Goal: Check status: Check status

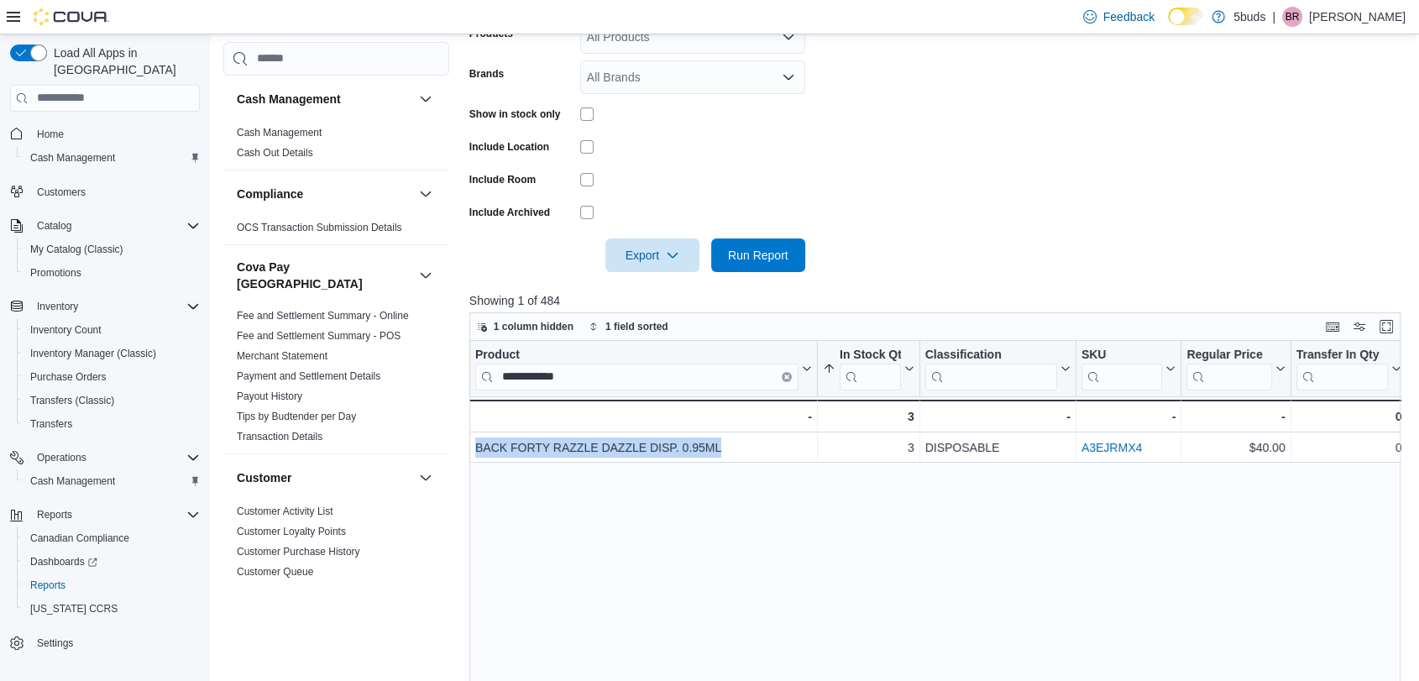
scroll to position [652, 0]
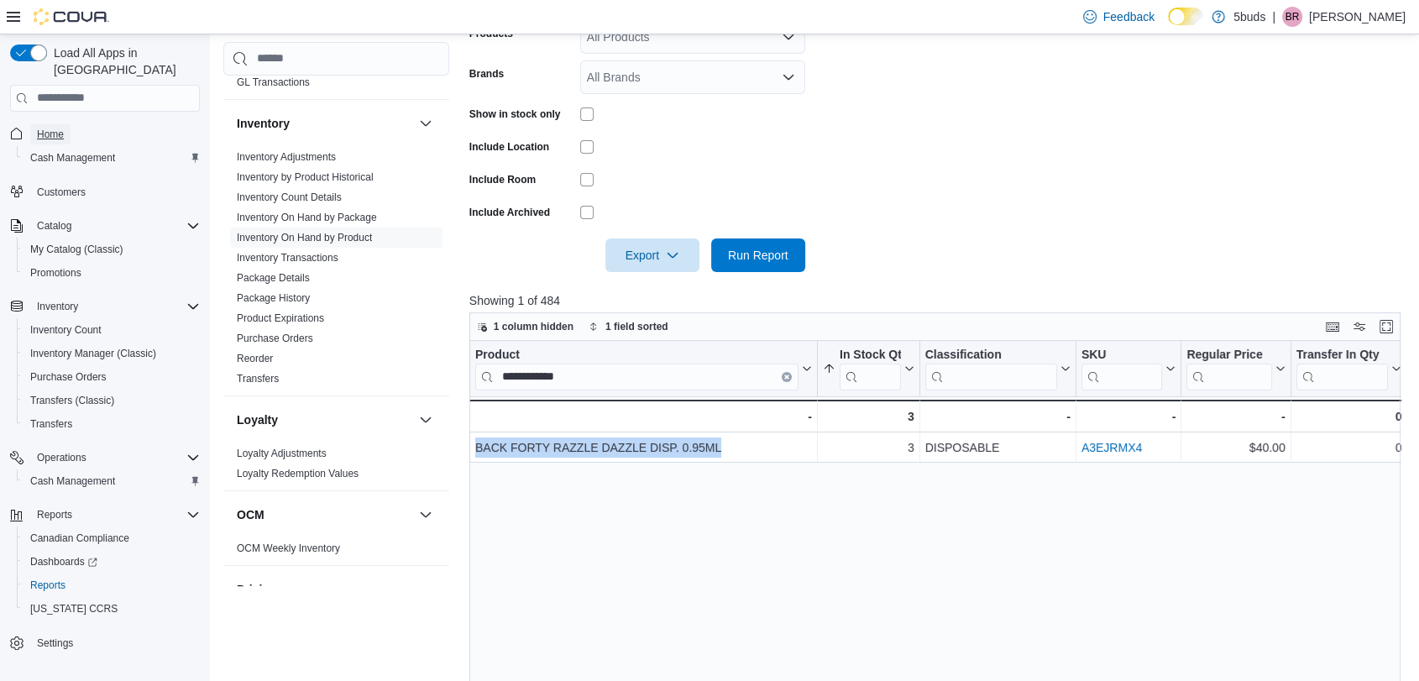
click at [61, 128] on span "Home" at bounding box center [50, 134] width 27 height 13
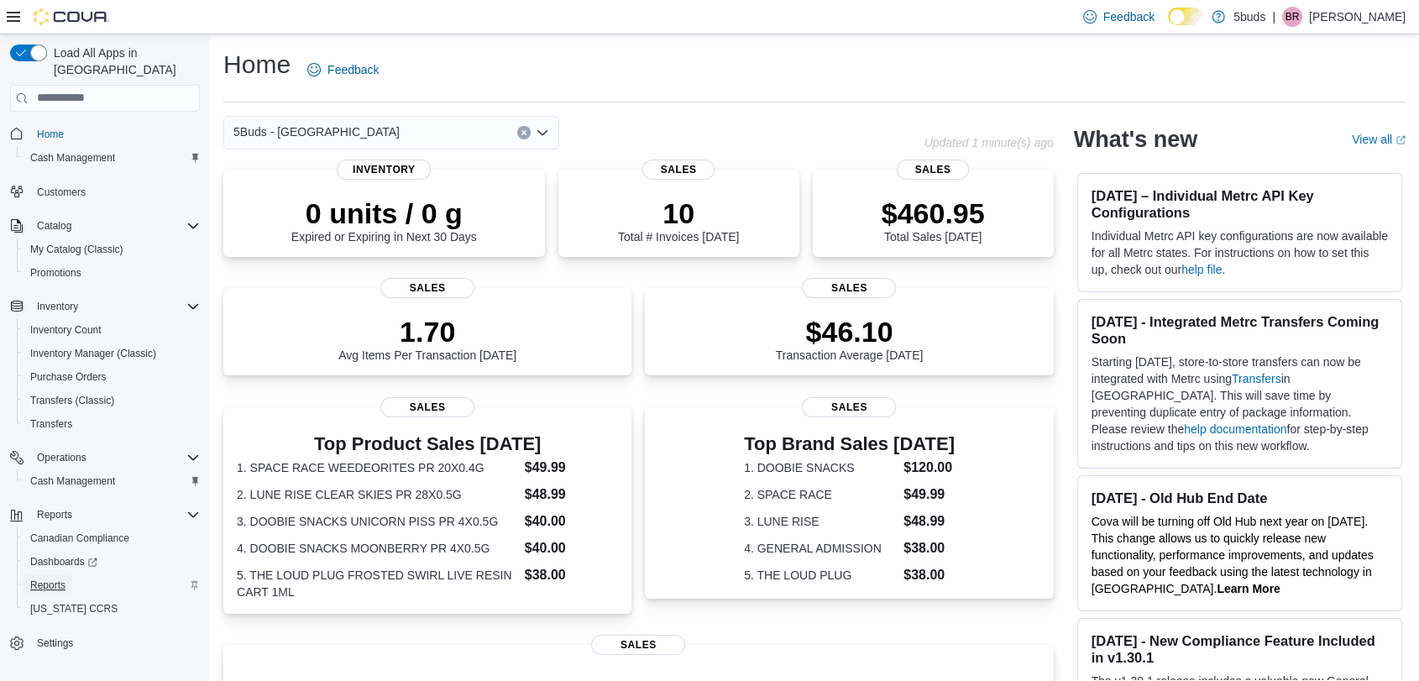
click at [50, 578] on span "Reports" at bounding box center [47, 584] width 35 height 13
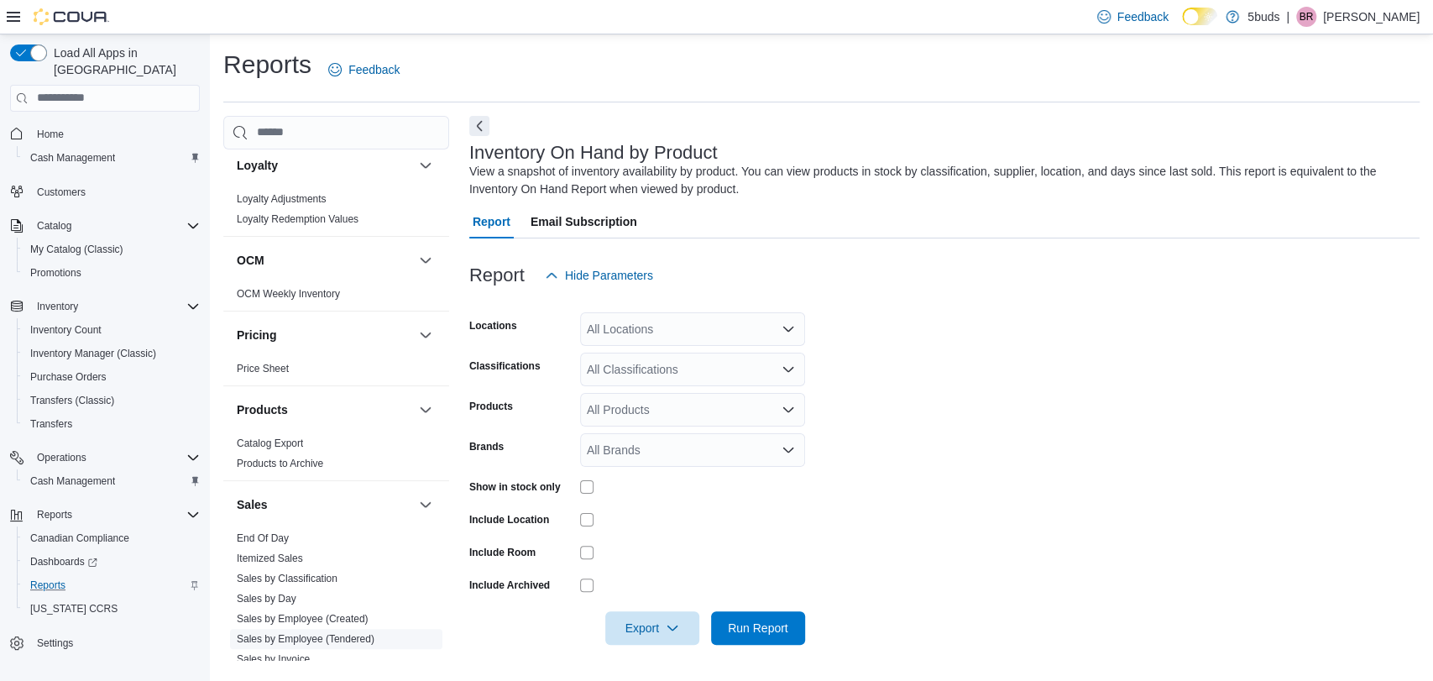
scroll to position [1026, 0]
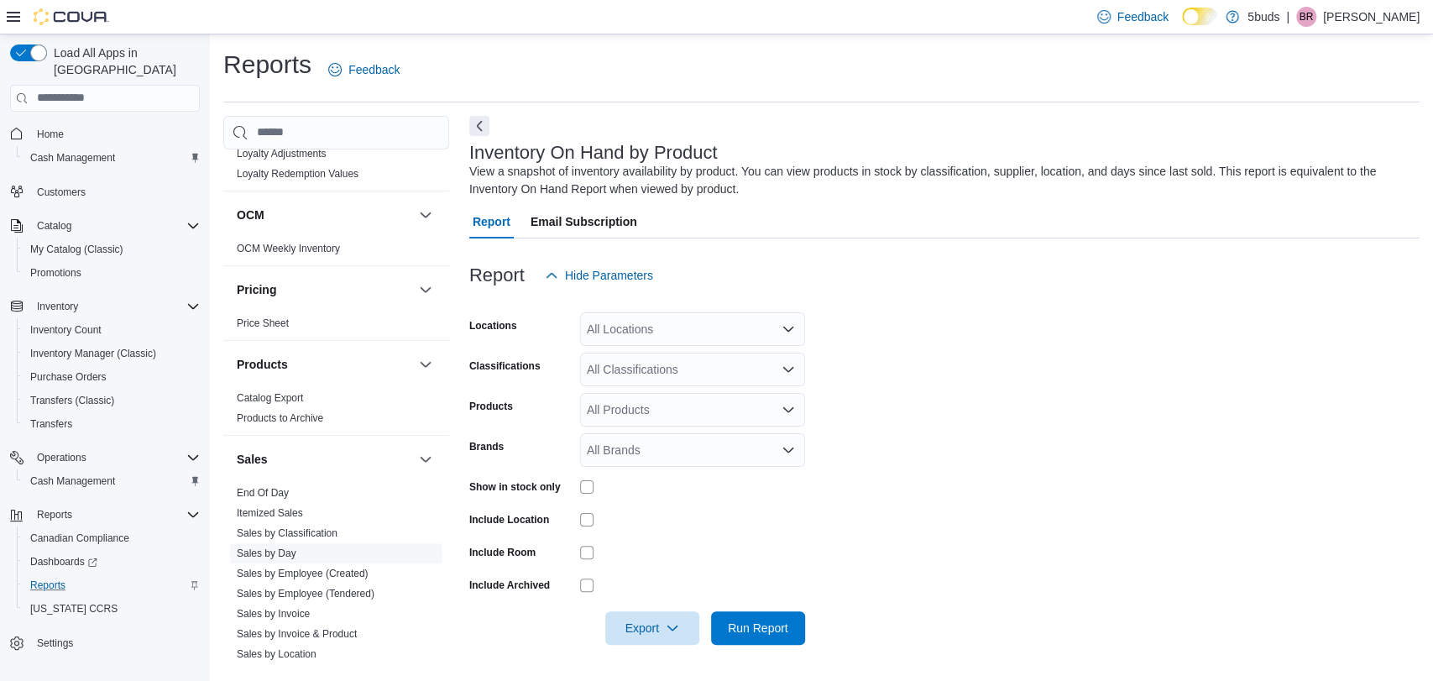
click at [291, 547] on link "Sales by Day" at bounding box center [267, 553] width 60 height 12
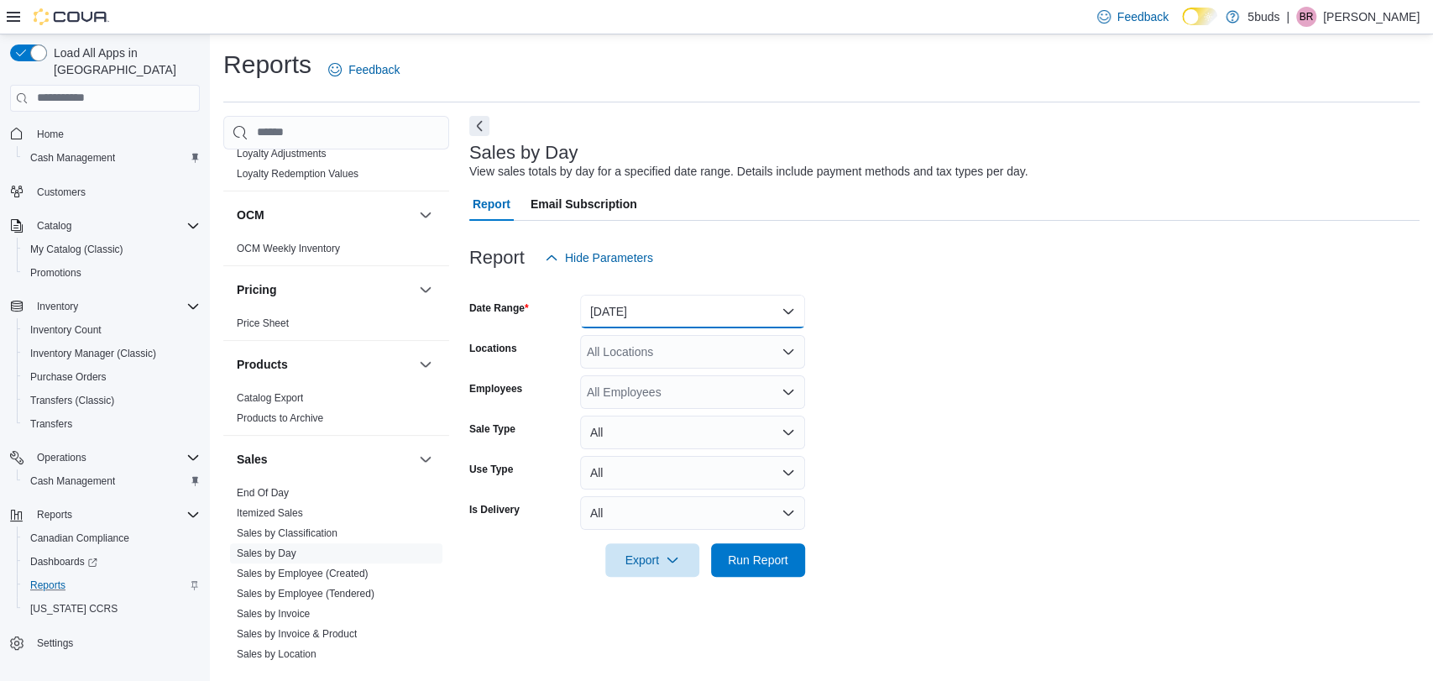
click at [626, 324] on button "Yesterday" at bounding box center [692, 312] width 225 height 34
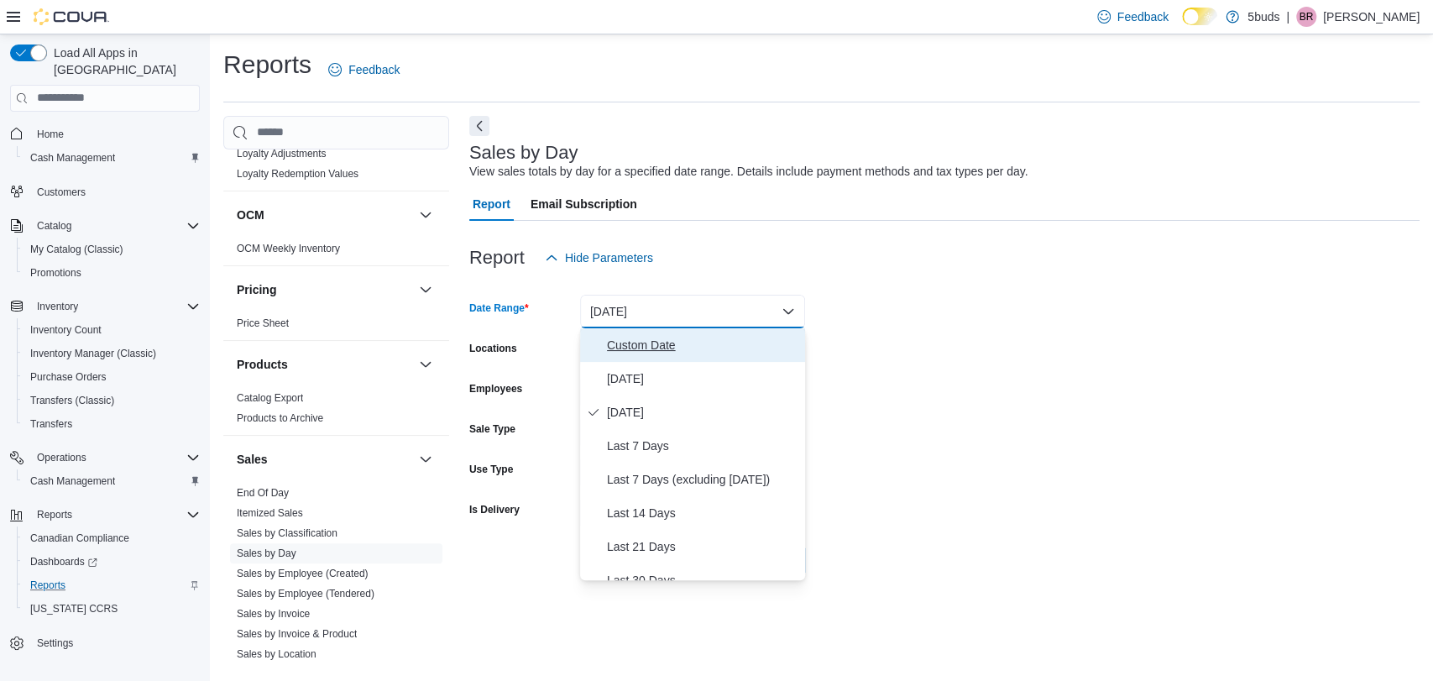
click at [665, 335] on span "Custom Date" at bounding box center [702, 345] width 191 height 20
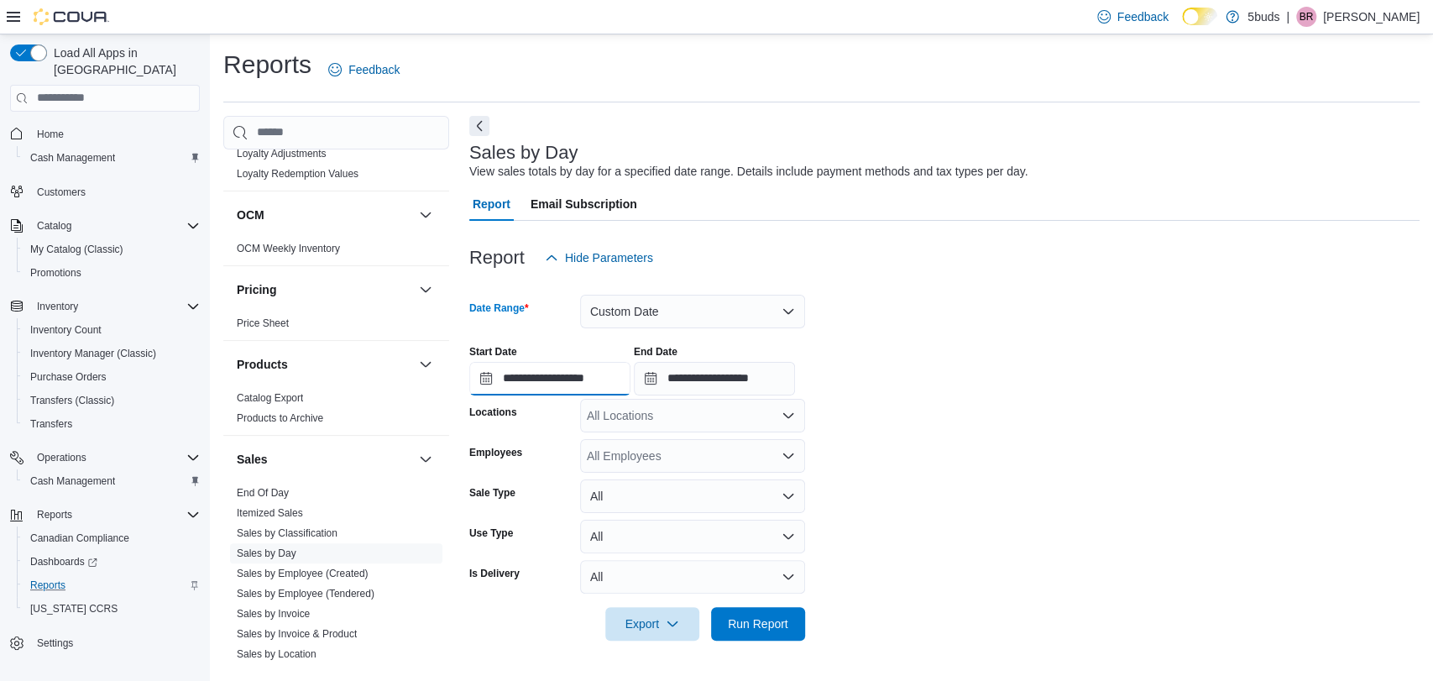
click at [573, 371] on input "**********" at bounding box center [549, 379] width 161 height 34
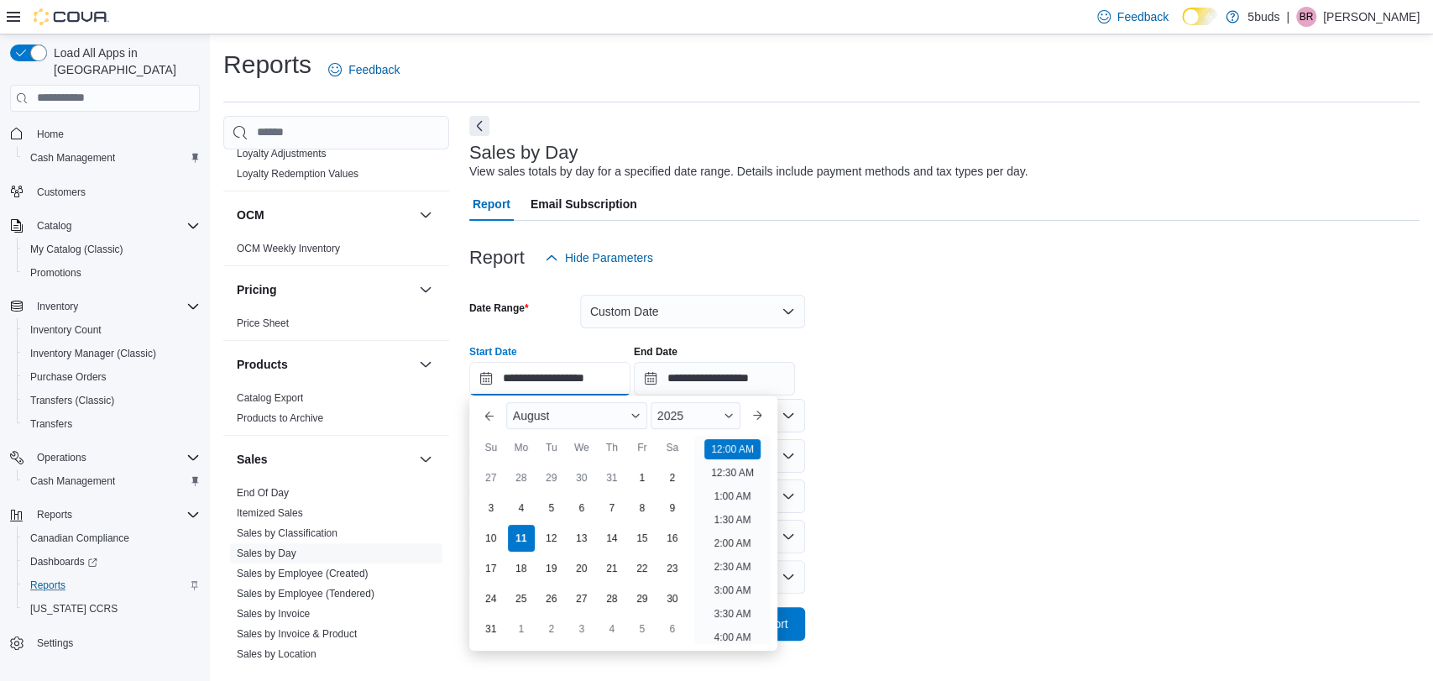
scroll to position [52, 0]
drag, startPoint x: 1121, startPoint y: 433, endPoint x: 1085, endPoint y: 435, distance: 36.1
click at [1114, 434] on form "**********" at bounding box center [944, 457] width 950 height 366
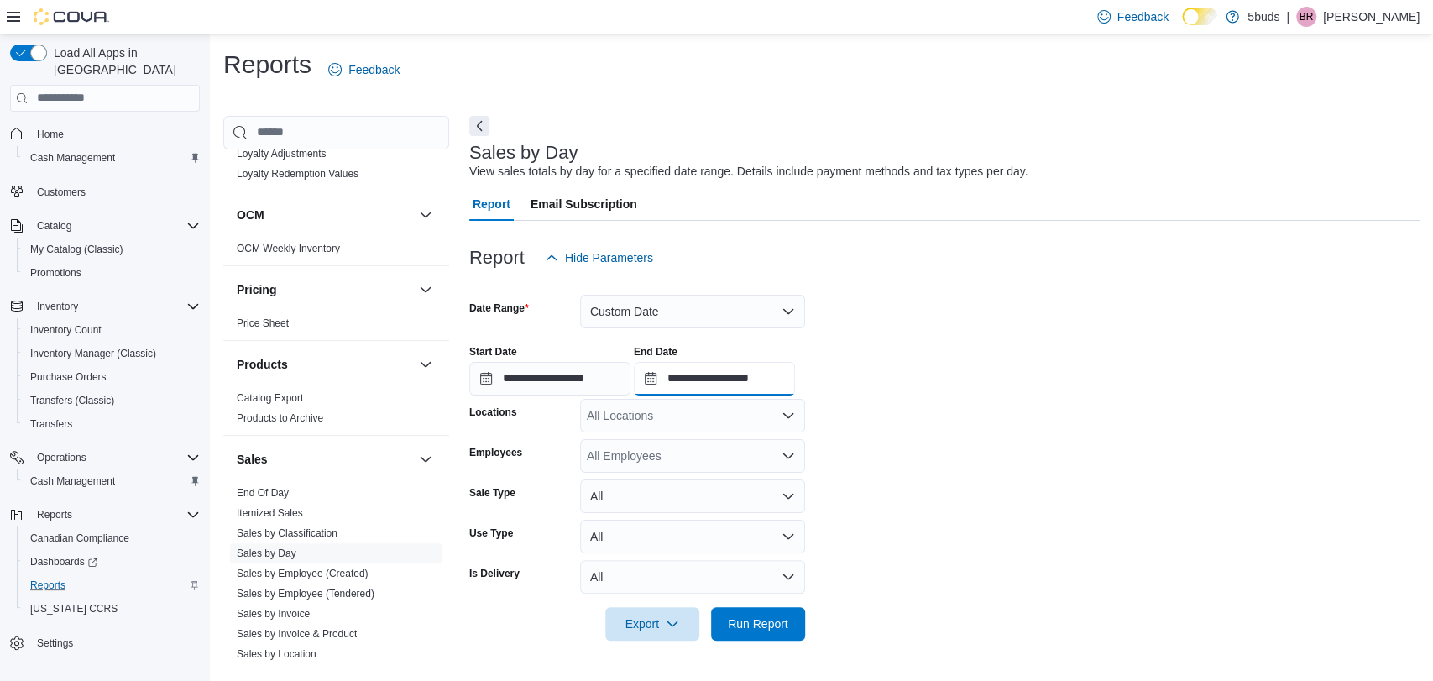
click at [723, 369] on input "**********" at bounding box center [714, 379] width 161 height 34
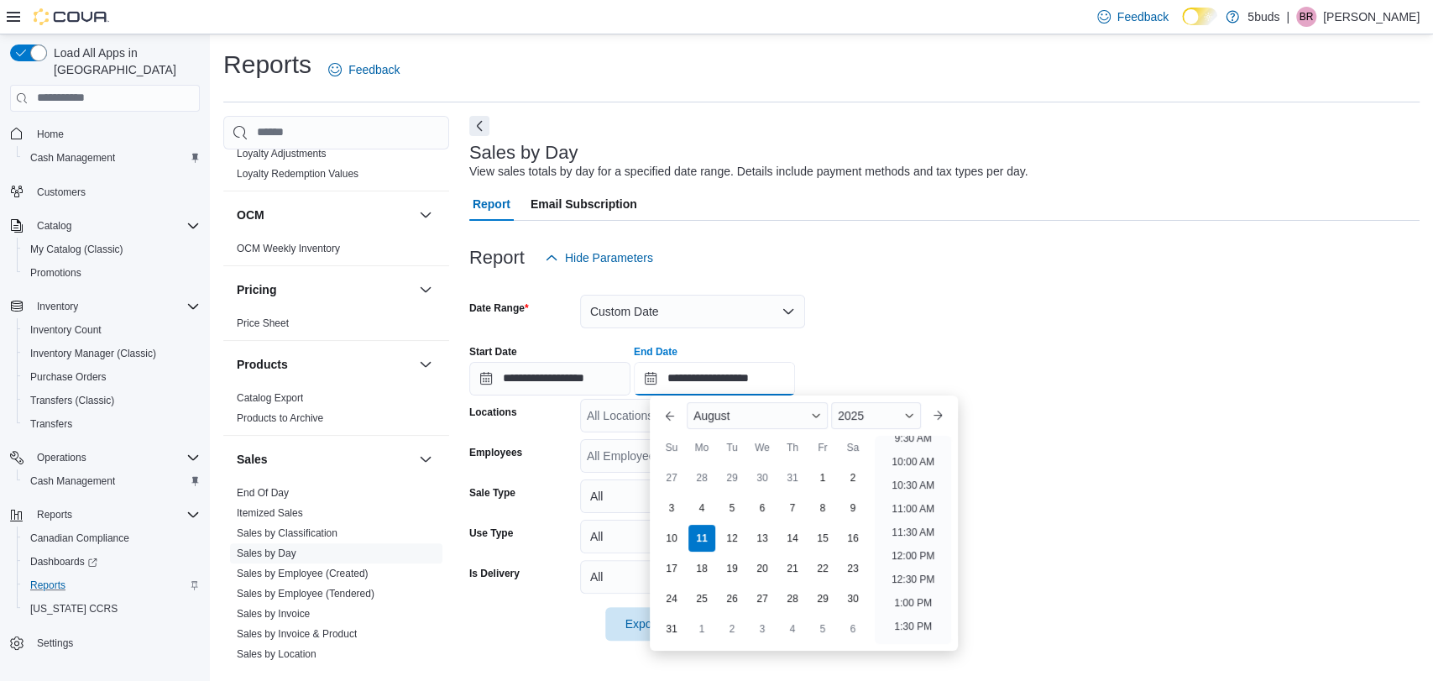
scroll to position [457, 0]
click at [914, 504] on li "11:00 AM" at bounding box center [913, 509] width 56 height 20
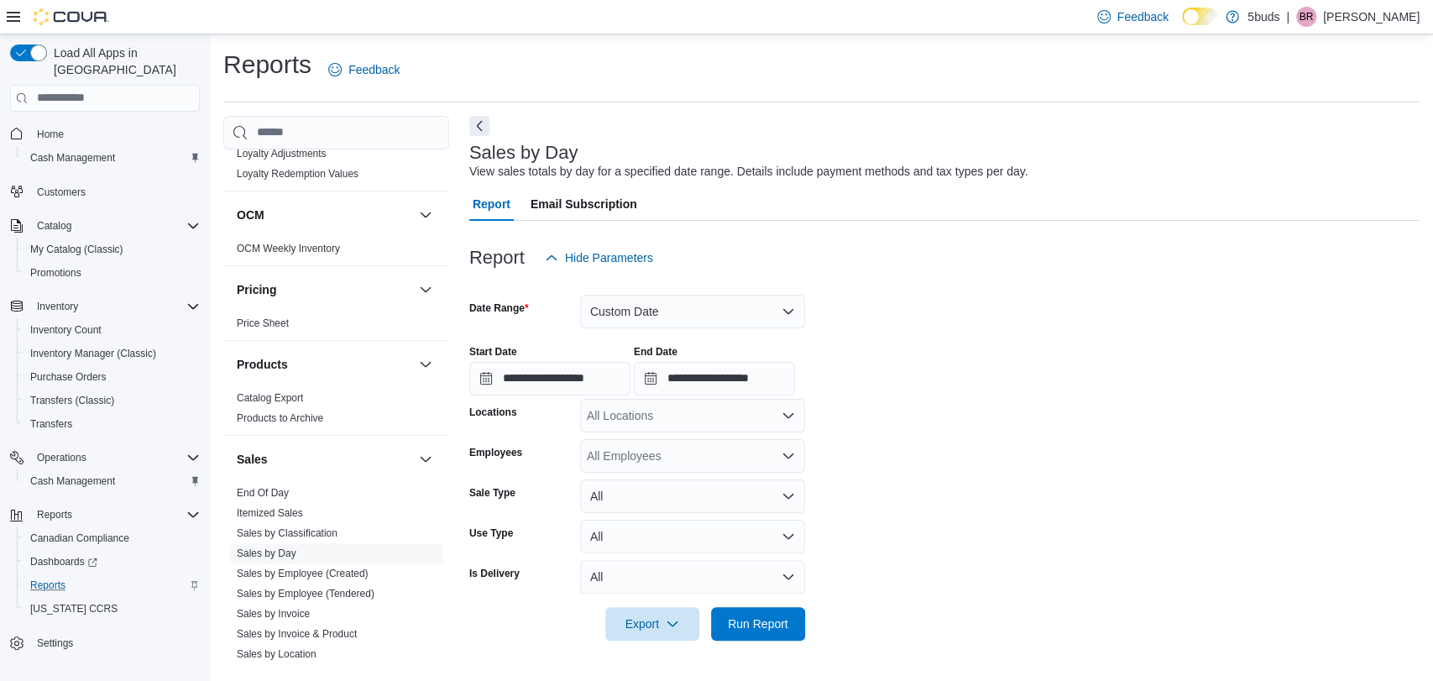
click at [751, 598] on div at bounding box center [944, 599] width 950 height 13
click at [682, 402] on div "All Locations" at bounding box center [692, 416] width 225 height 34
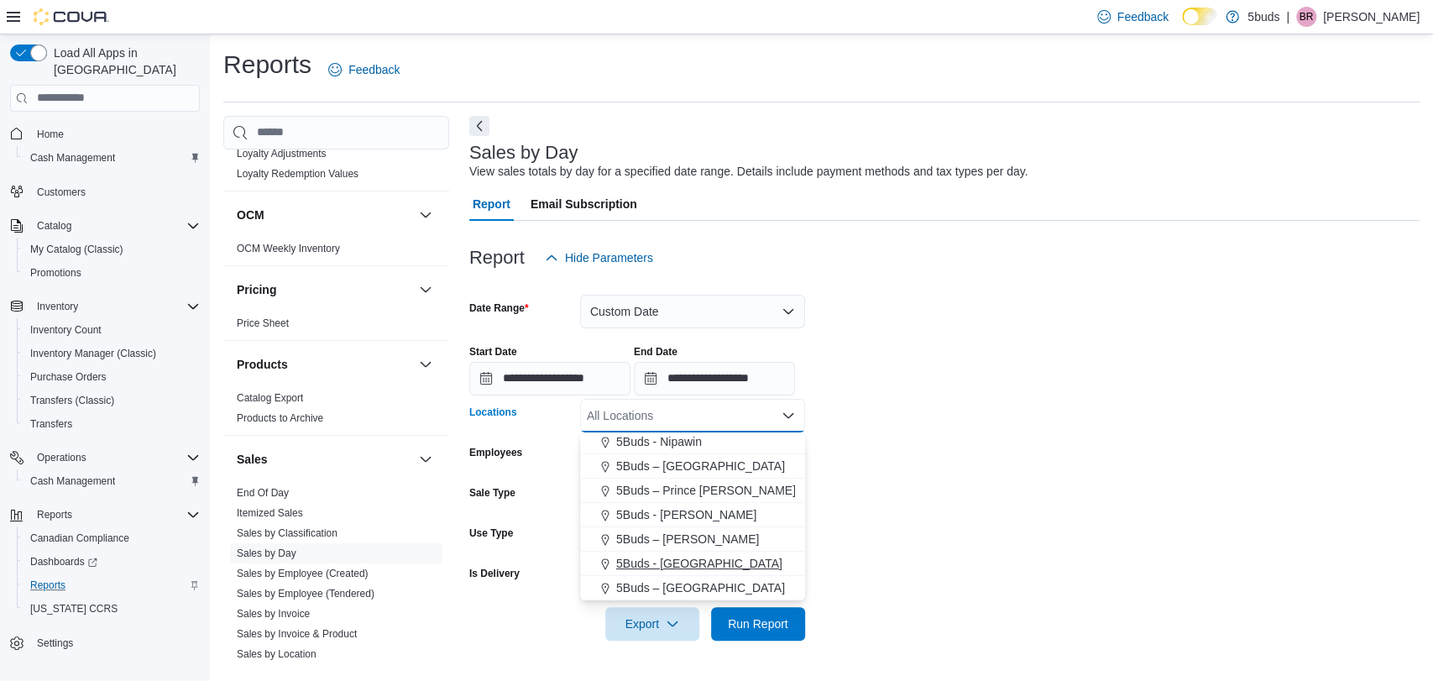
click at [702, 563] on span "5Buds - [GEOGRAPHIC_DATA]" at bounding box center [699, 563] width 166 height 17
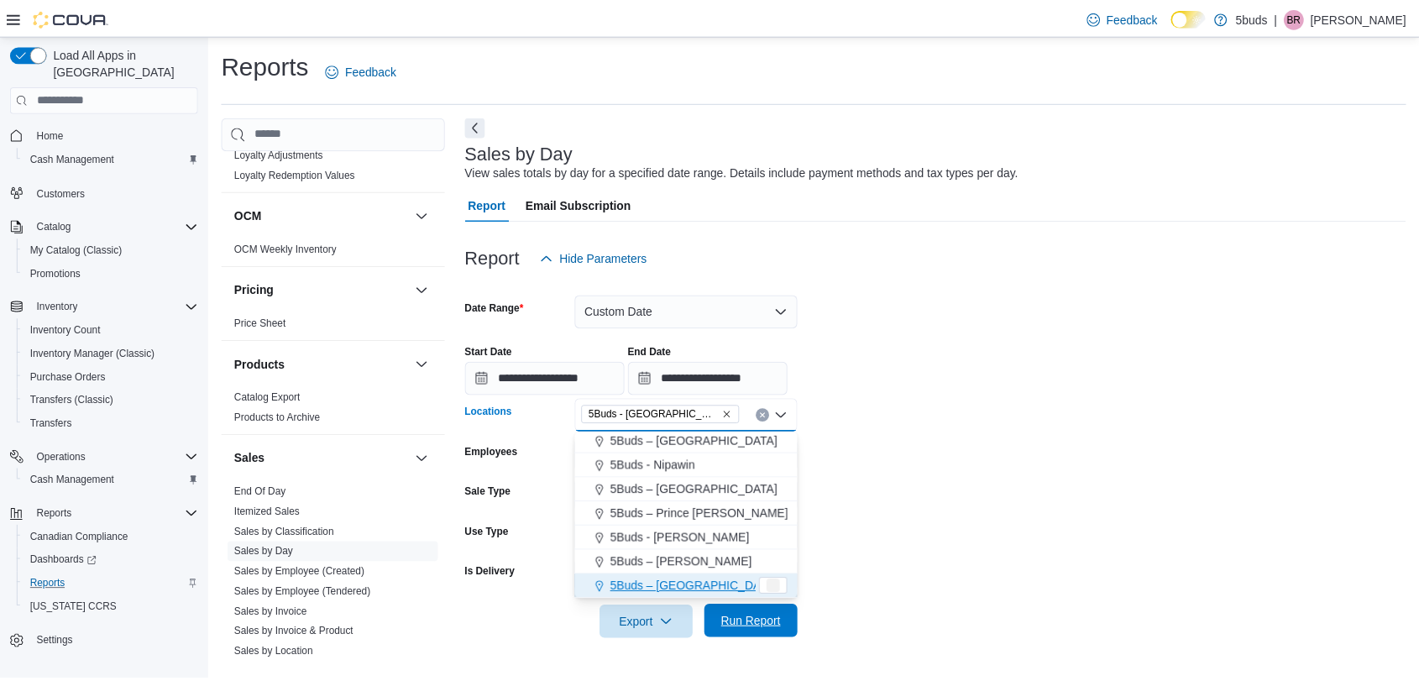
scroll to position [100, 0]
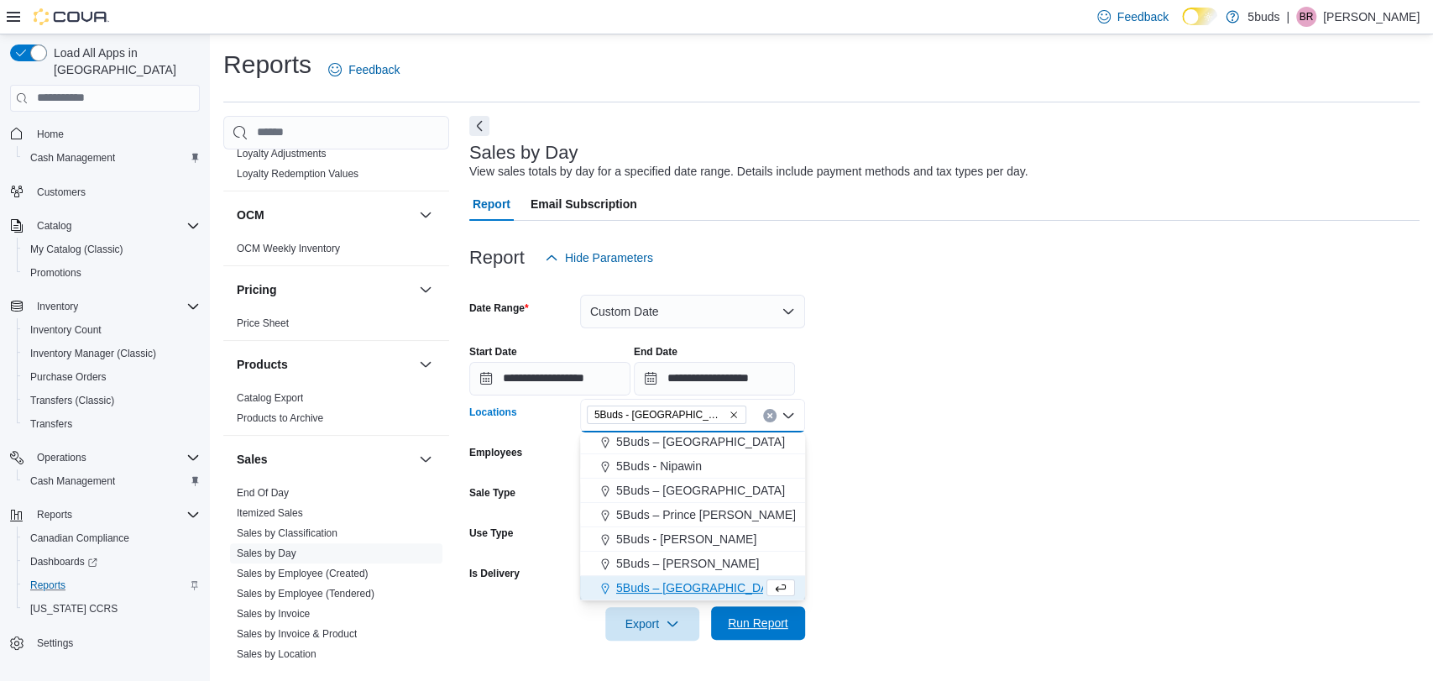
click at [736, 613] on span "Run Report" at bounding box center [758, 623] width 74 height 34
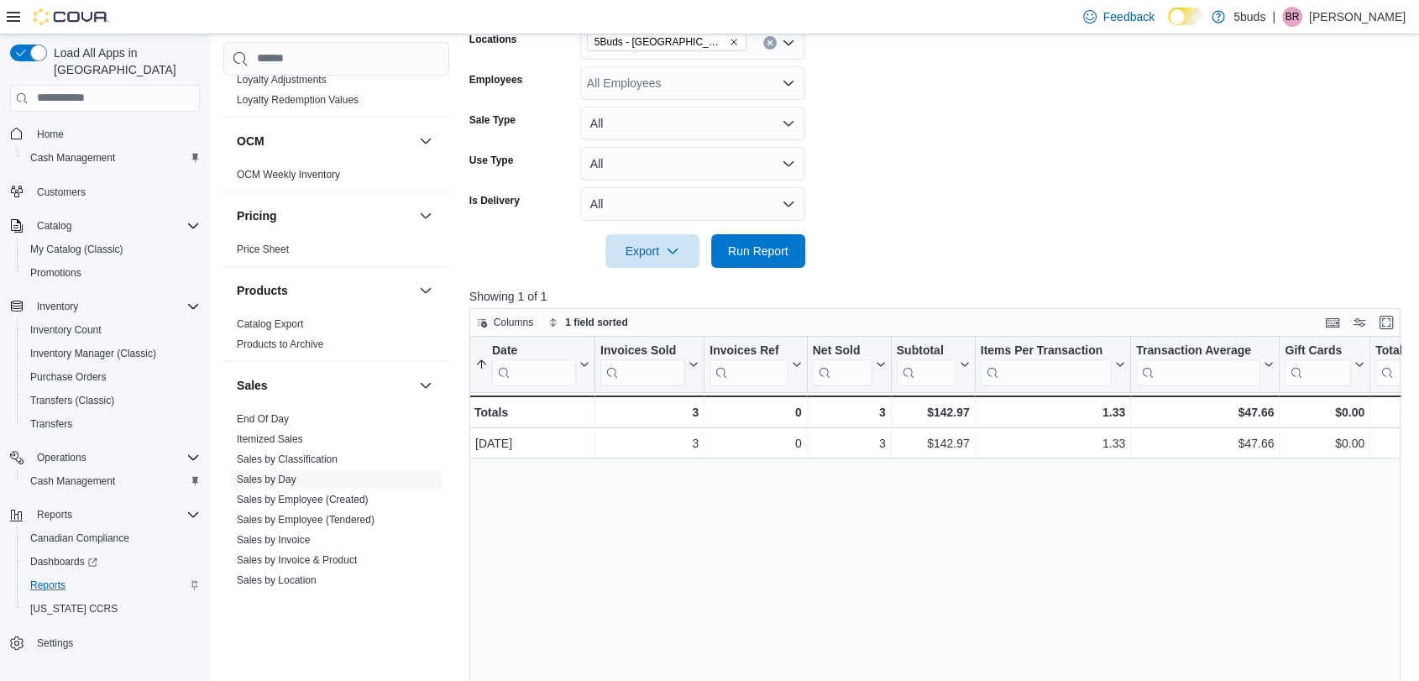
scroll to position [280, 0]
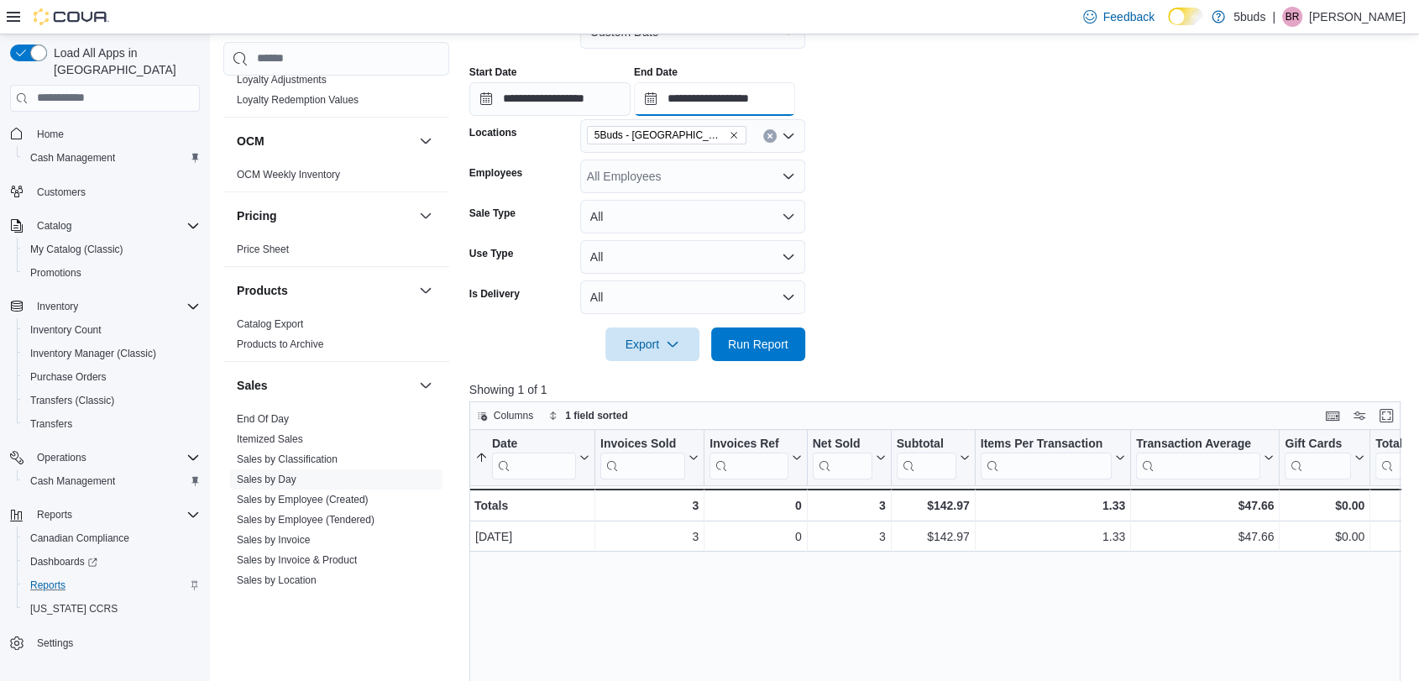
click at [724, 82] on input "**********" at bounding box center [714, 99] width 161 height 34
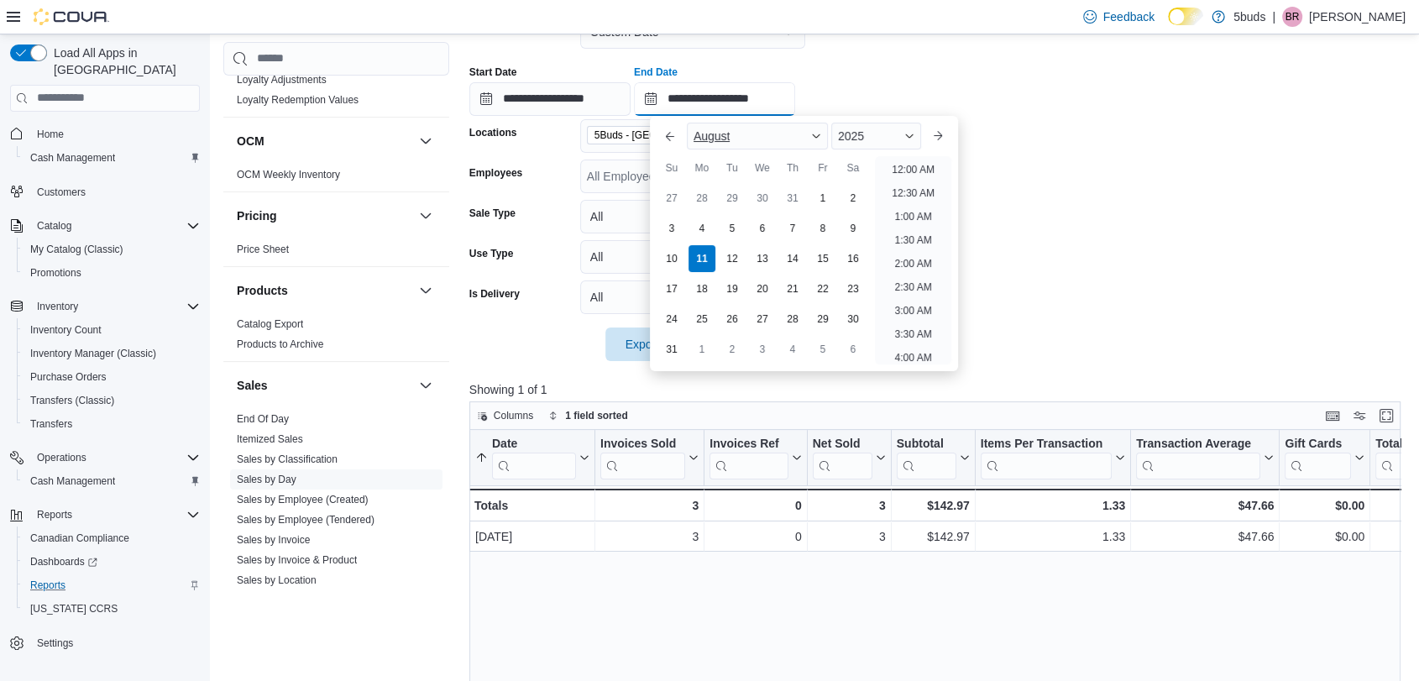
scroll to position [569, 0]
click at [912, 155] on div "August 2025" at bounding box center [804, 136] width 248 height 40
click at [912, 164] on li "12:00 PM" at bounding box center [913, 164] width 56 height 20
type input "**********"
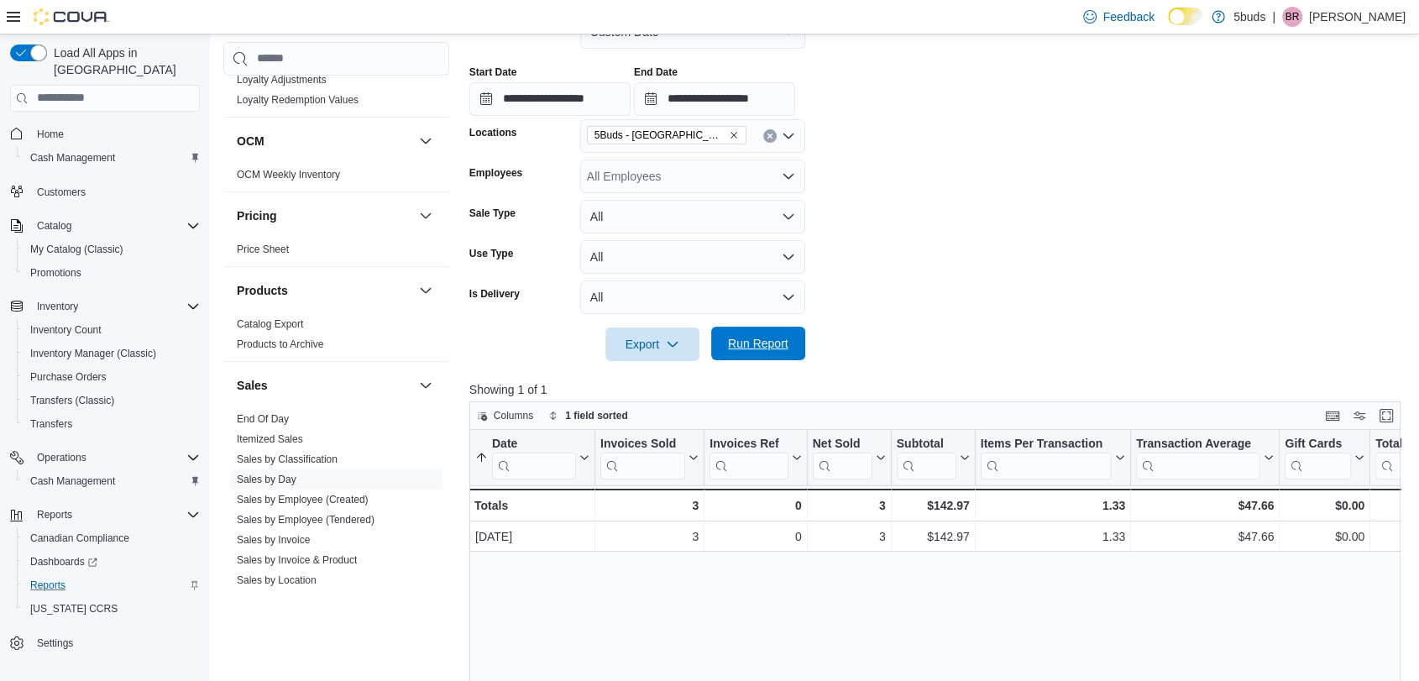
click at [747, 348] on span "Run Report" at bounding box center [758, 343] width 60 height 17
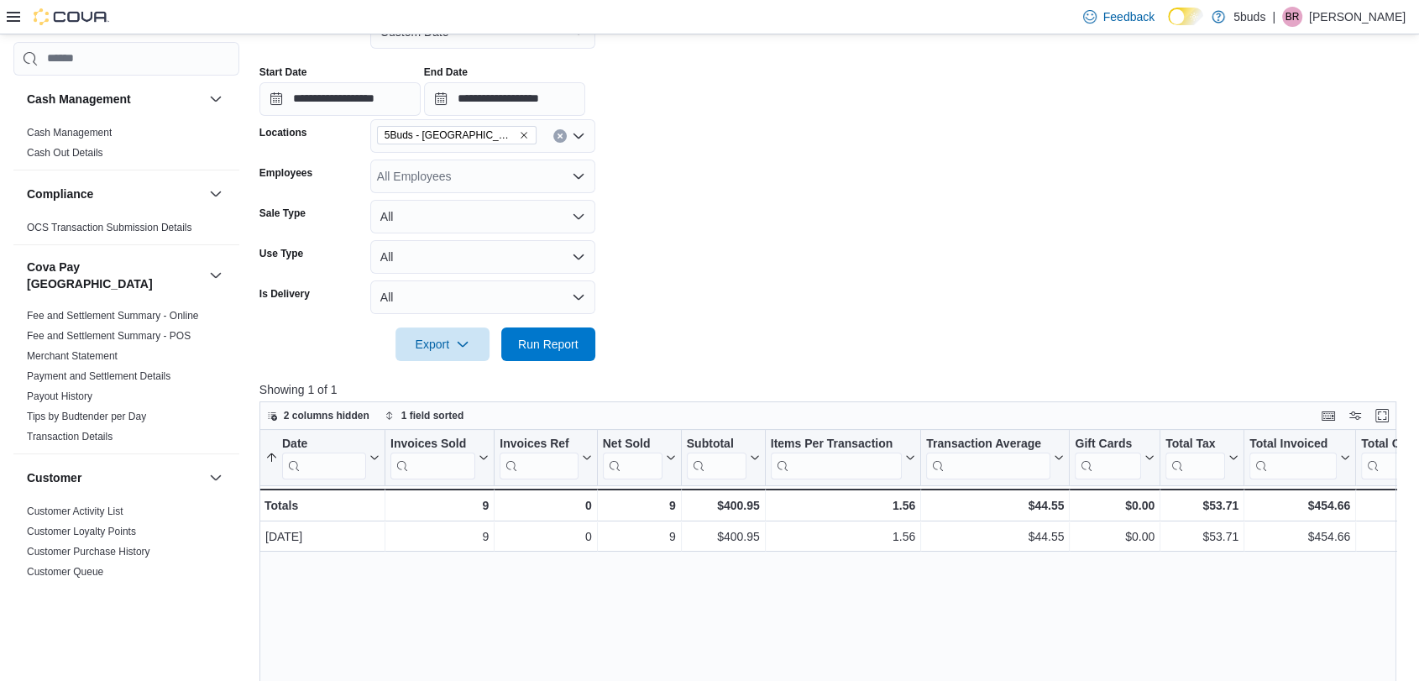
click at [12, 13] on icon at bounding box center [13, 16] width 13 height 13
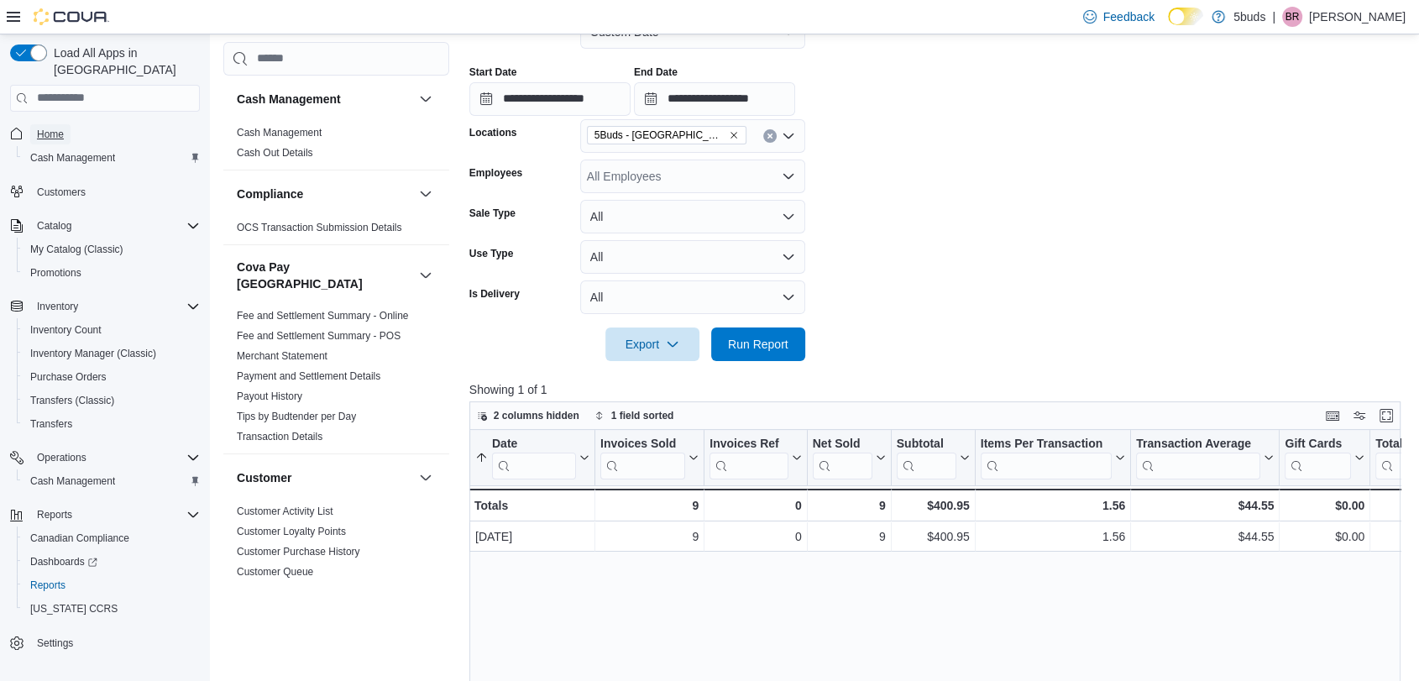
click at [51, 128] on span "Home" at bounding box center [50, 134] width 27 height 13
